Goal: Entertainment & Leisure: Consume media (video, audio)

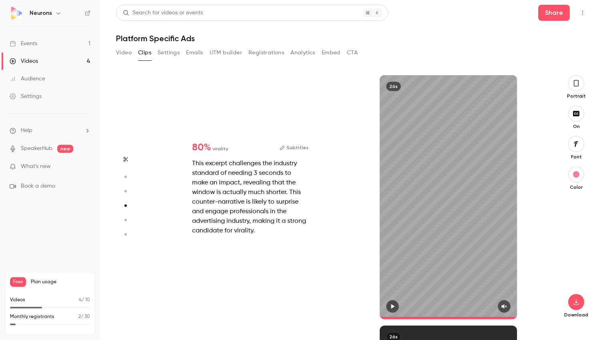
scroll to position [752, 0]
type input "*"
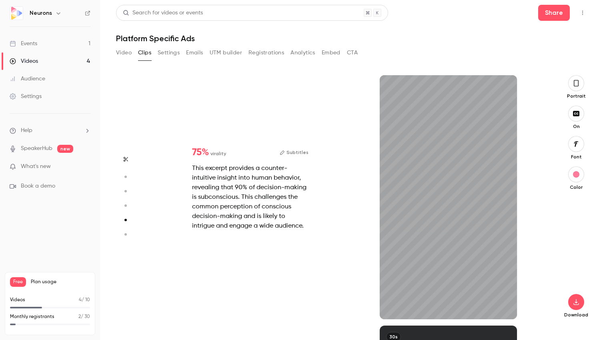
scroll to position [1002, 0]
type input "*"
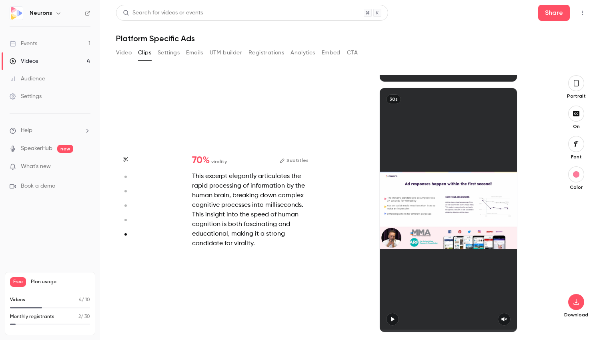
scroll to position [1240, 0]
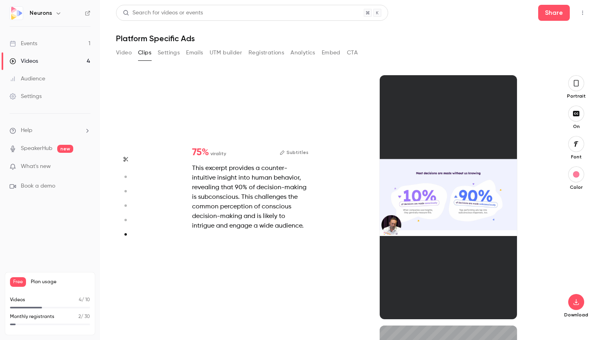
type input "*"
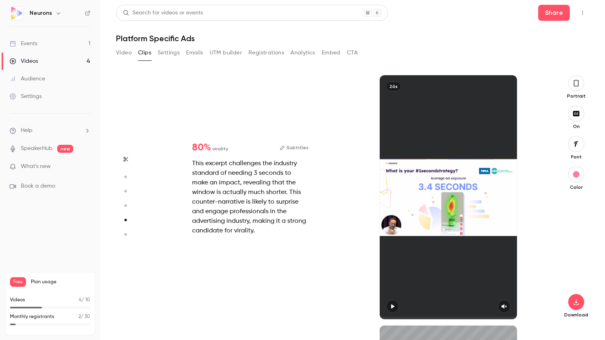
type input "*"
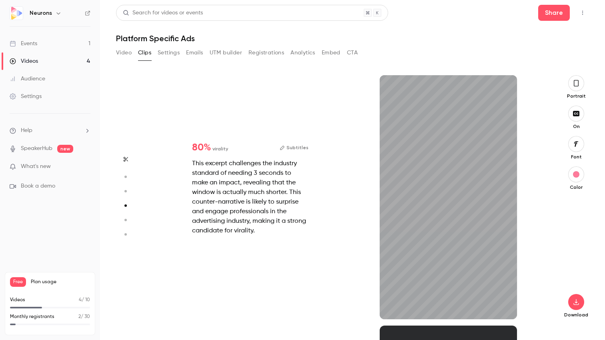
scroll to position [752, 0]
type input "**"
click at [397, 306] on button "button" at bounding box center [392, 306] width 13 height 13
click at [431, 317] on span at bounding box center [448, 318] width 137 height 13
click at [457, 317] on span at bounding box center [448, 318] width 137 height 2
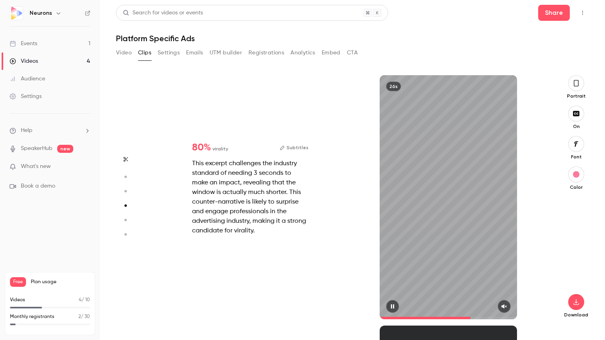
click at [391, 305] on icon "button" at bounding box center [392, 307] width 3 height 4
type input "****"
drag, startPoint x: 195, startPoint y: 145, endPoint x: 245, endPoint y: 176, distance: 58.9
click at [245, 176] on div "80 % virality Subtitles This excerpt challenges the industry standard of needin…" at bounding box center [250, 189] width 142 height 118
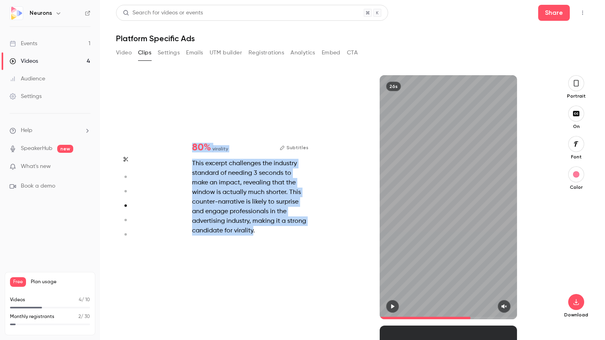
drag, startPoint x: 252, startPoint y: 231, endPoint x: 193, endPoint y: 148, distance: 102.4
click at [193, 148] on div "80 % virality Subtitles This excerpt challenges the industry standard of needin…" at bounding box center [250, 189] width 142 height 118
